Goal: Information Seeking & Learning: Learn about a topic

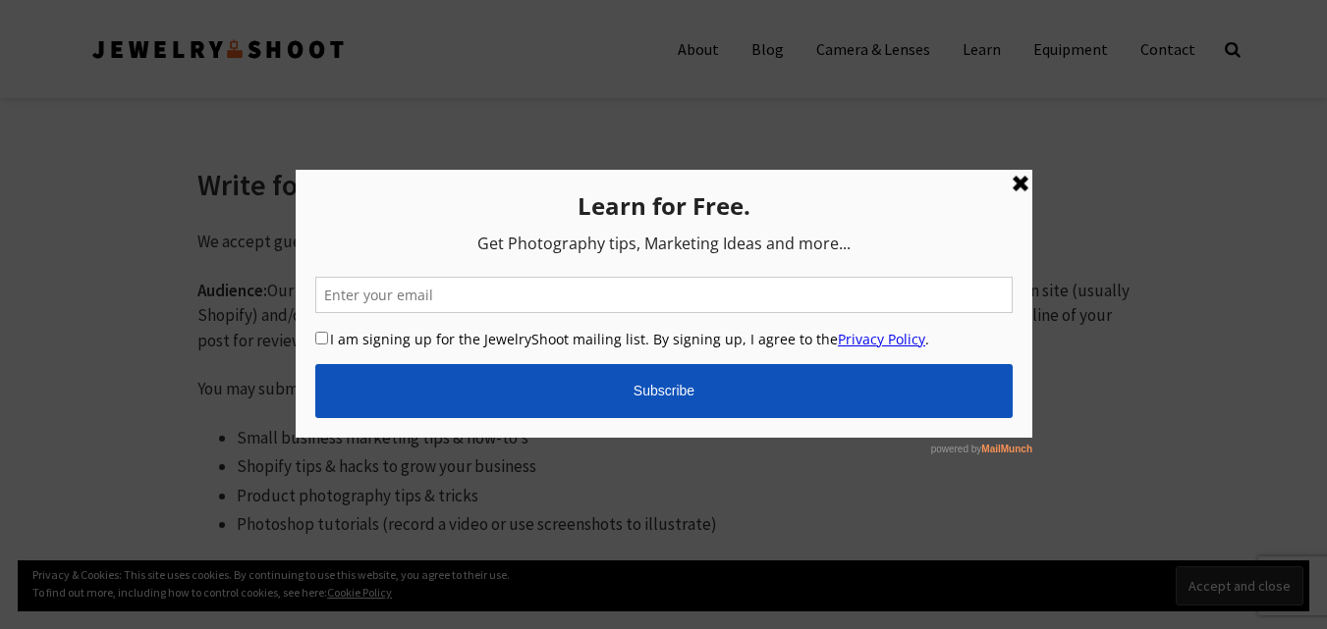
click at [1022, 185] on link at bounding box center [1019, 184] width 24 height 24
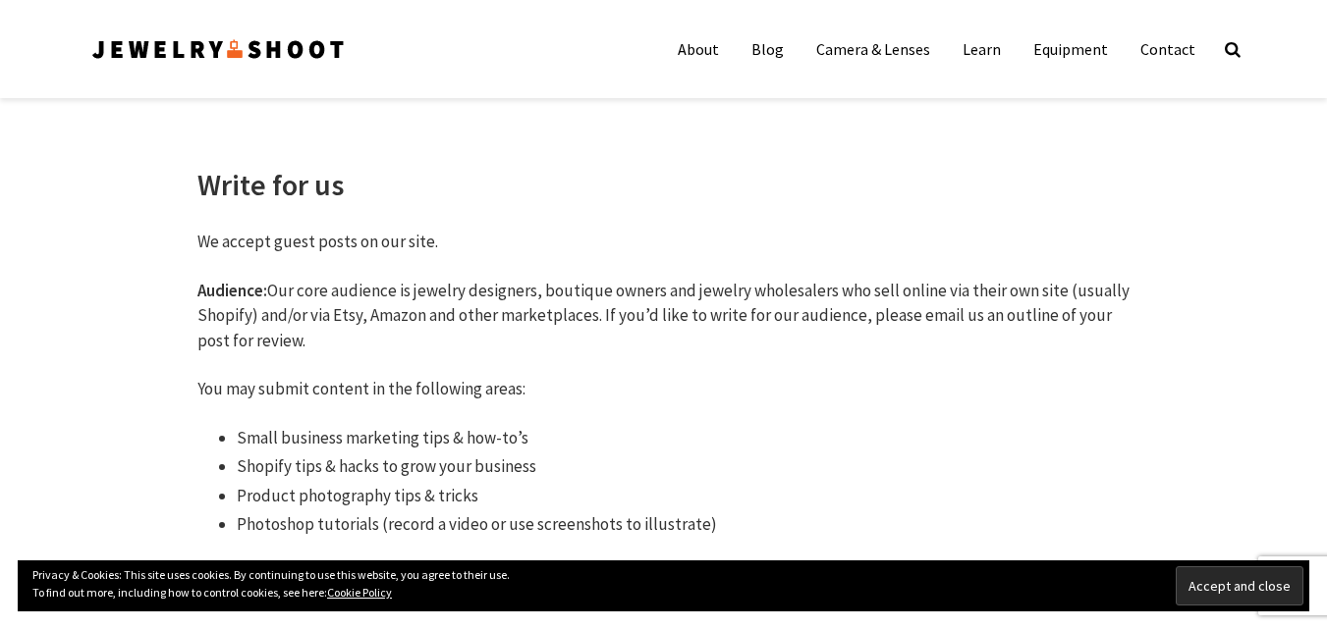
click at [296, 47] on img at bounding box center [217, 48] width 257 height 31
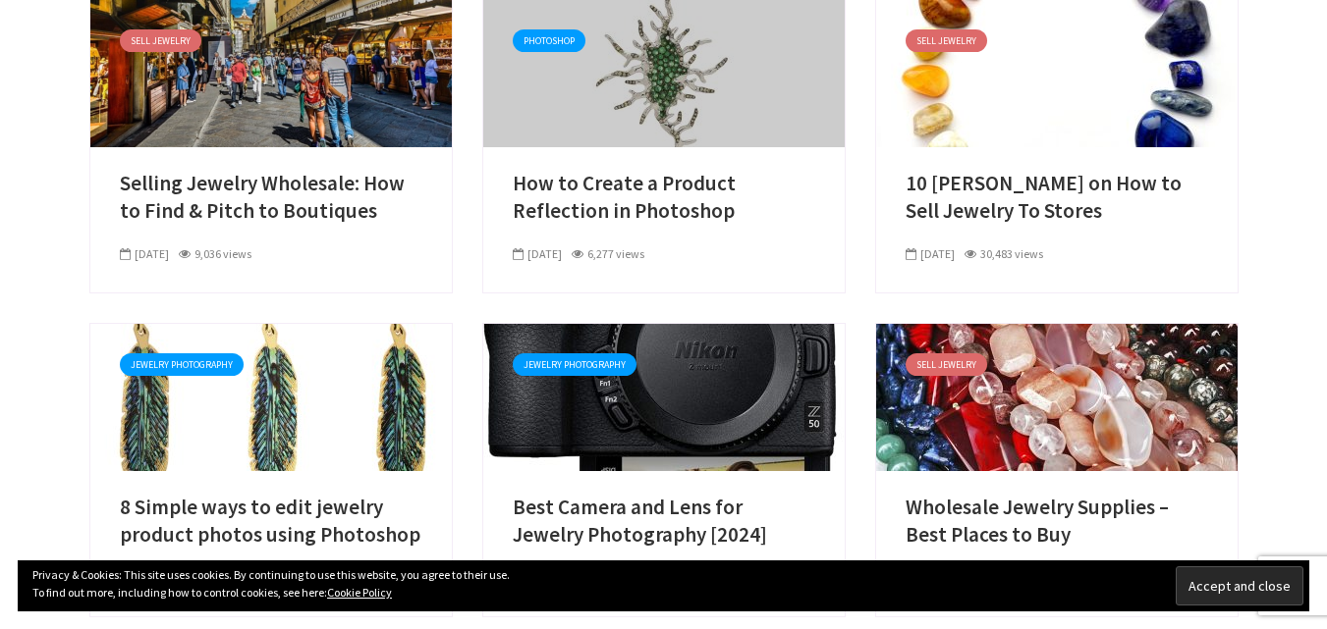
scroll to position [6677, 0]
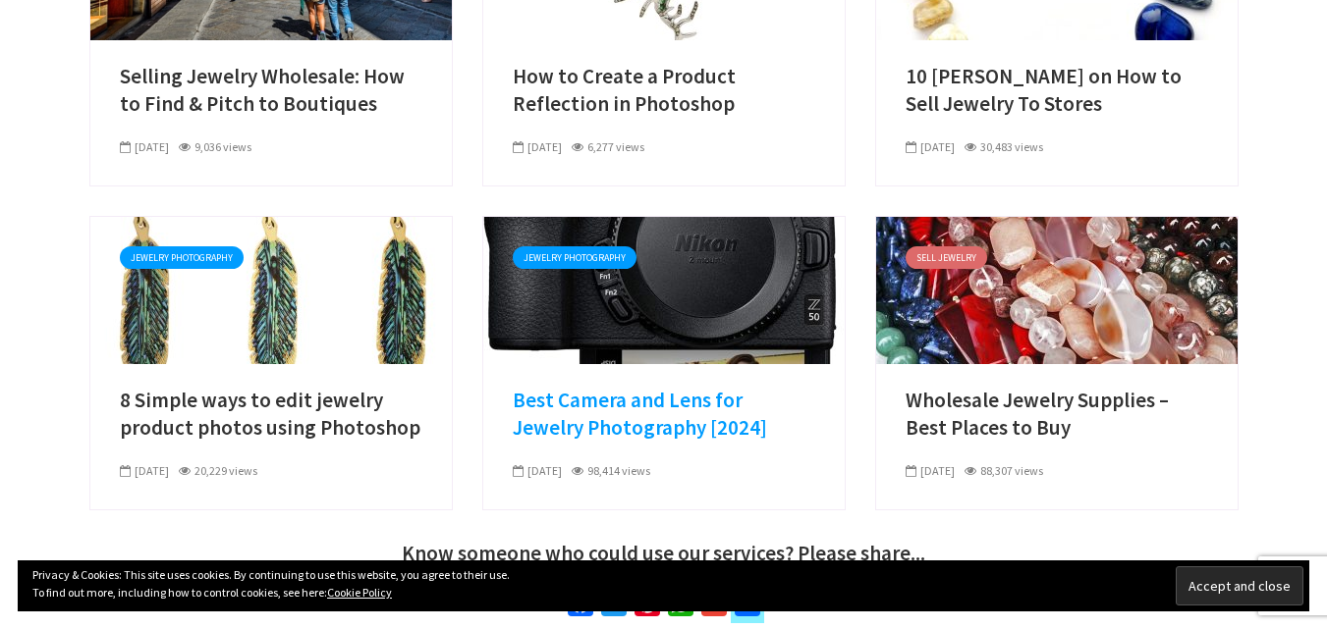
click at [626, 387] on link "Best Camera and Lens for Jewelry Photography [2024]" at bounding box center [664, 415] width 302 height 56
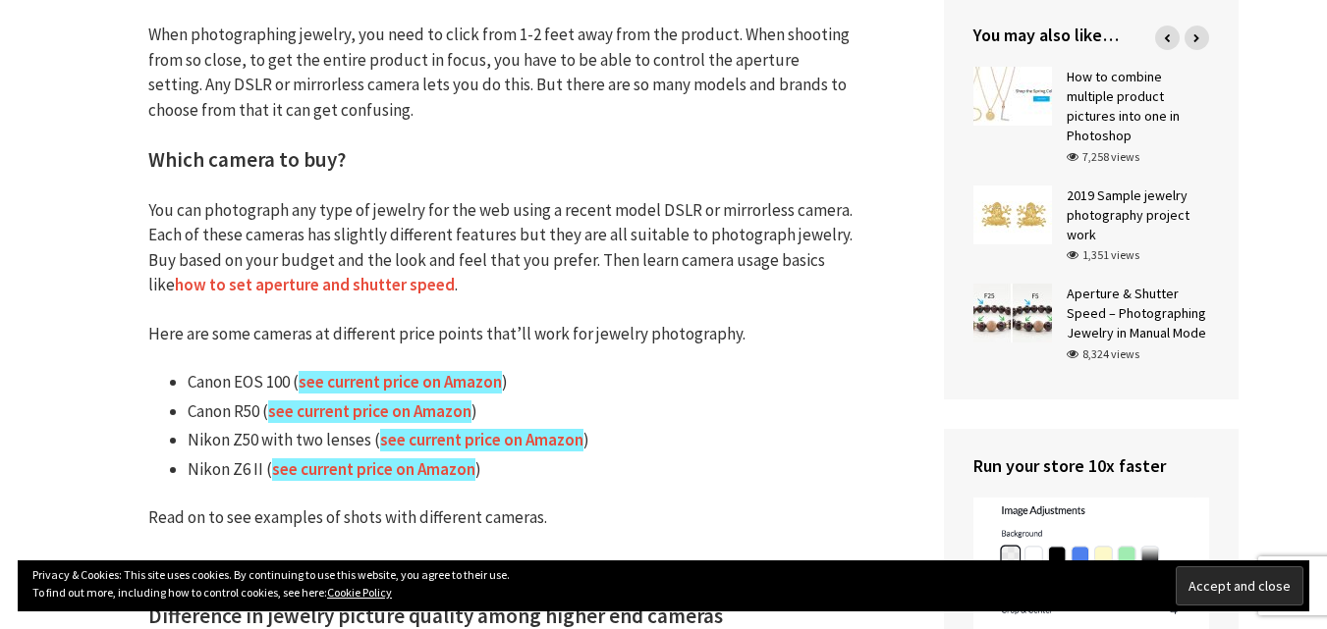
scroll to position [982, 0]
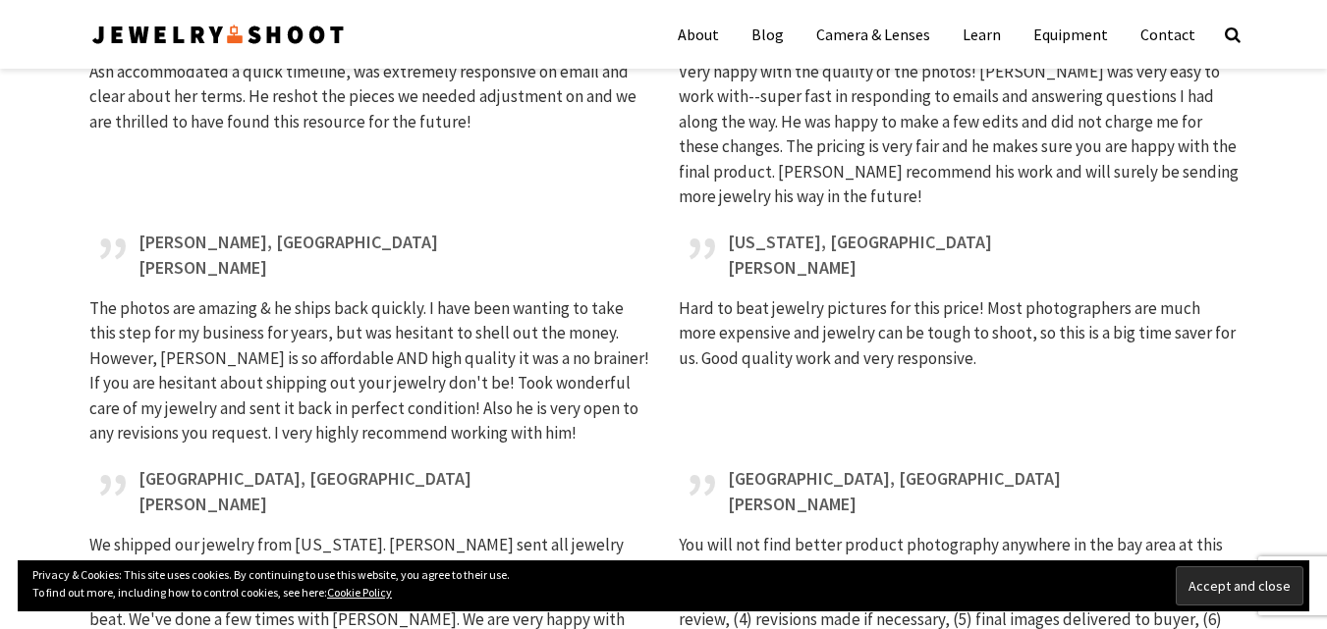
scroll to position [6571, 0]
